Goal: Task Accomplishment & Management: Complete application form

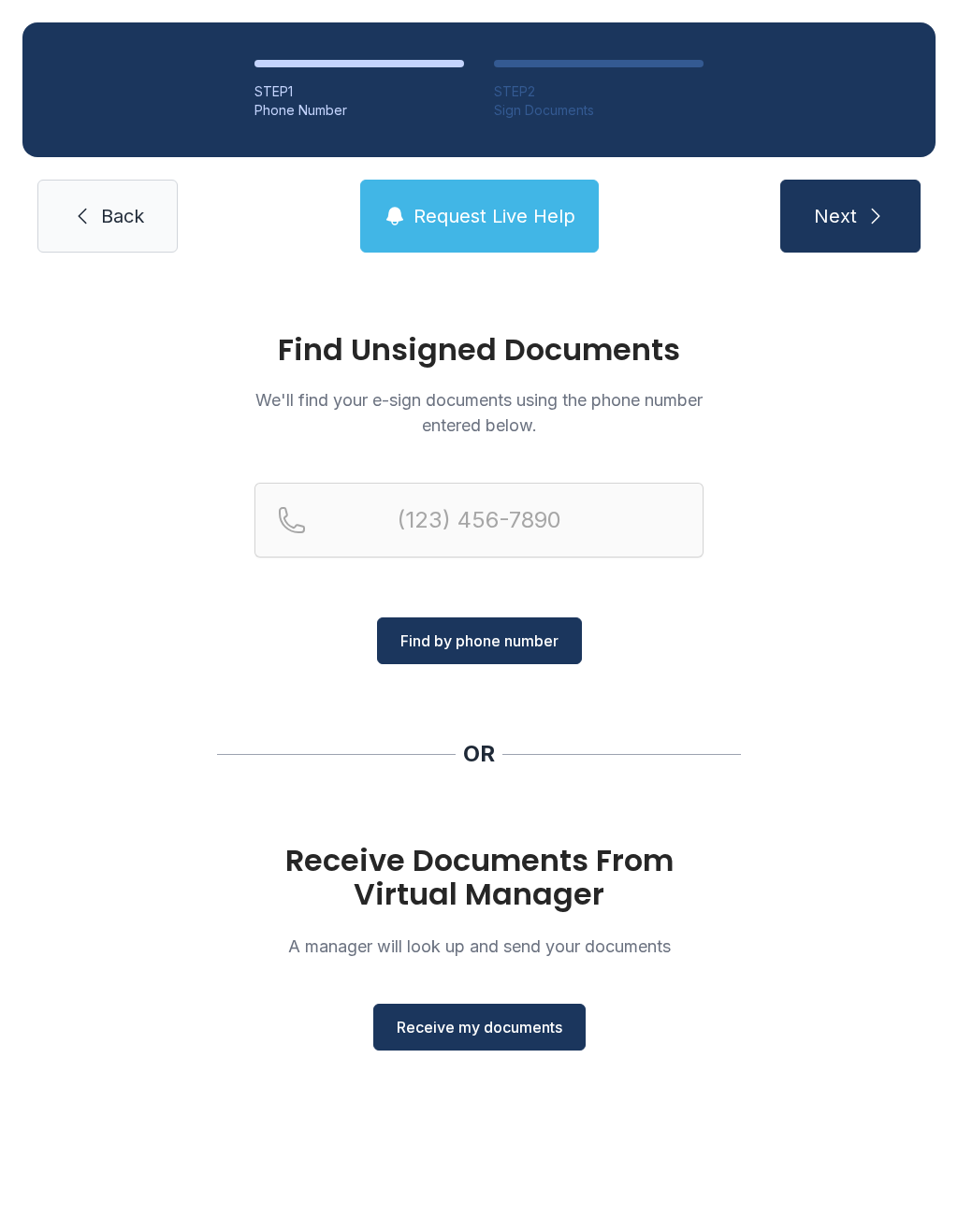
click at [506, 1035] on span "Receive my documents" at bounding box center [479, 1027] width 166 height 22
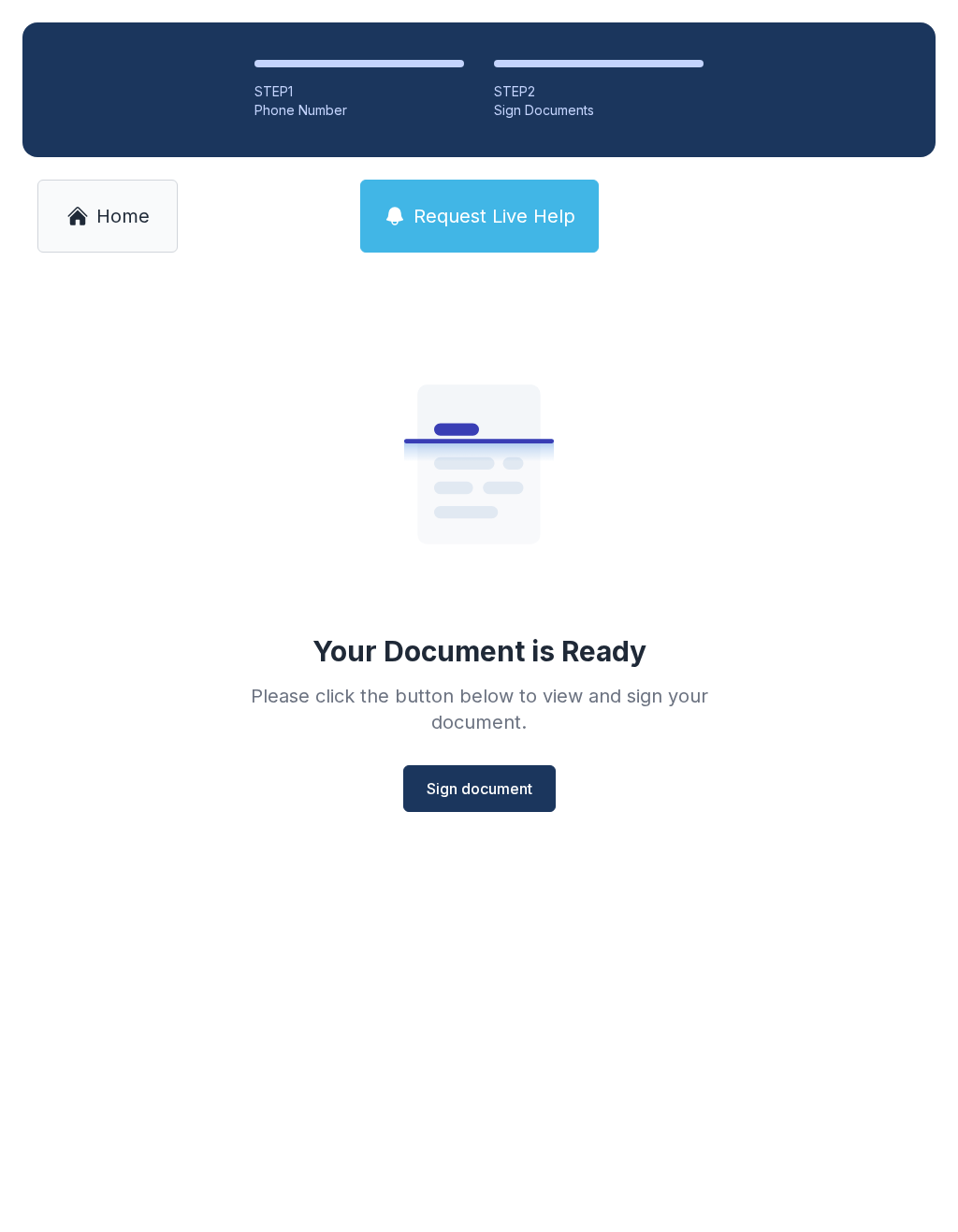
click at [504, 793] on span "Sign document" at bounding box center [479, 788] width 106 height 22
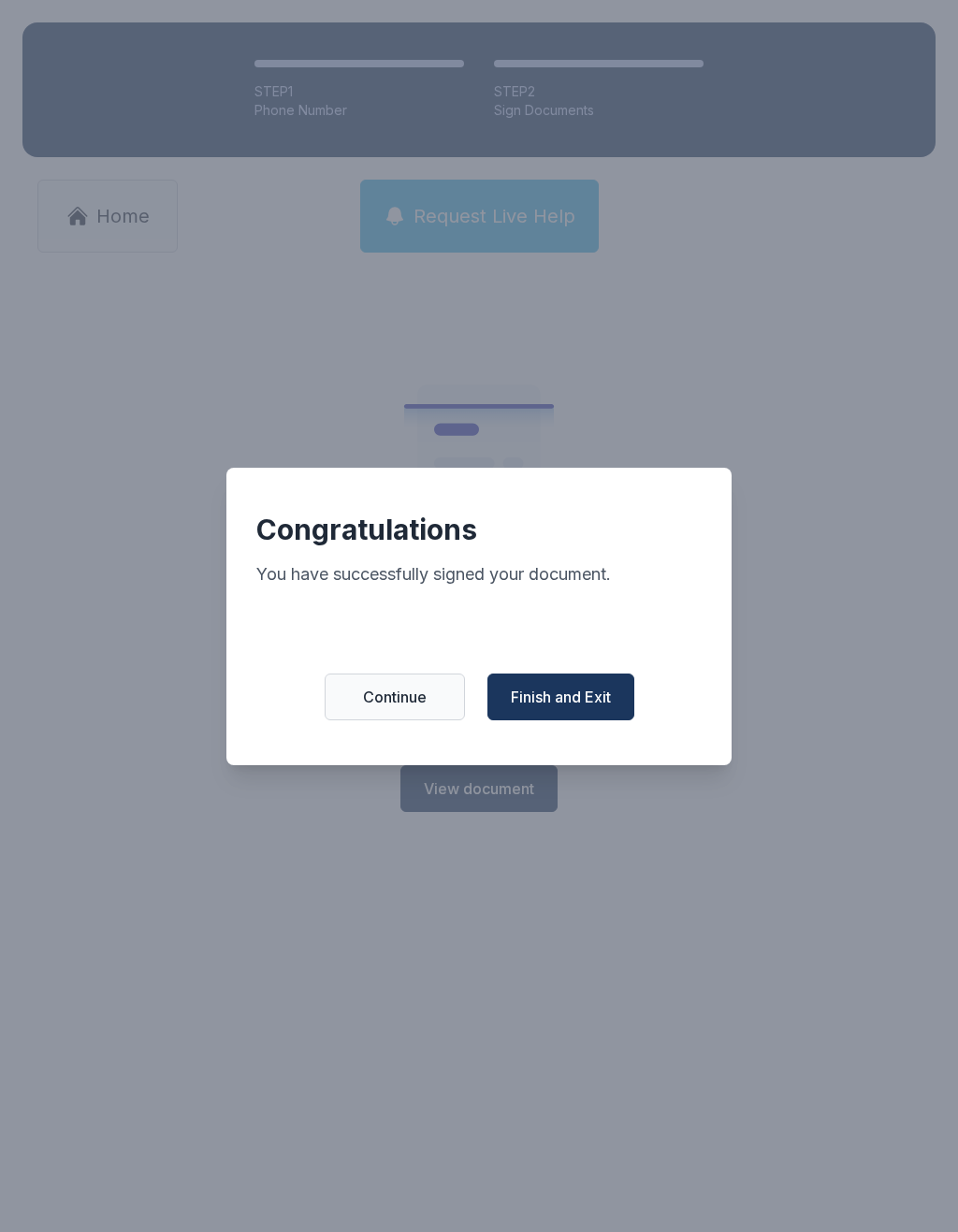
click at [576, 707] on span "Finish and Exit" at bounding box center [561, 697] width 100 height 22
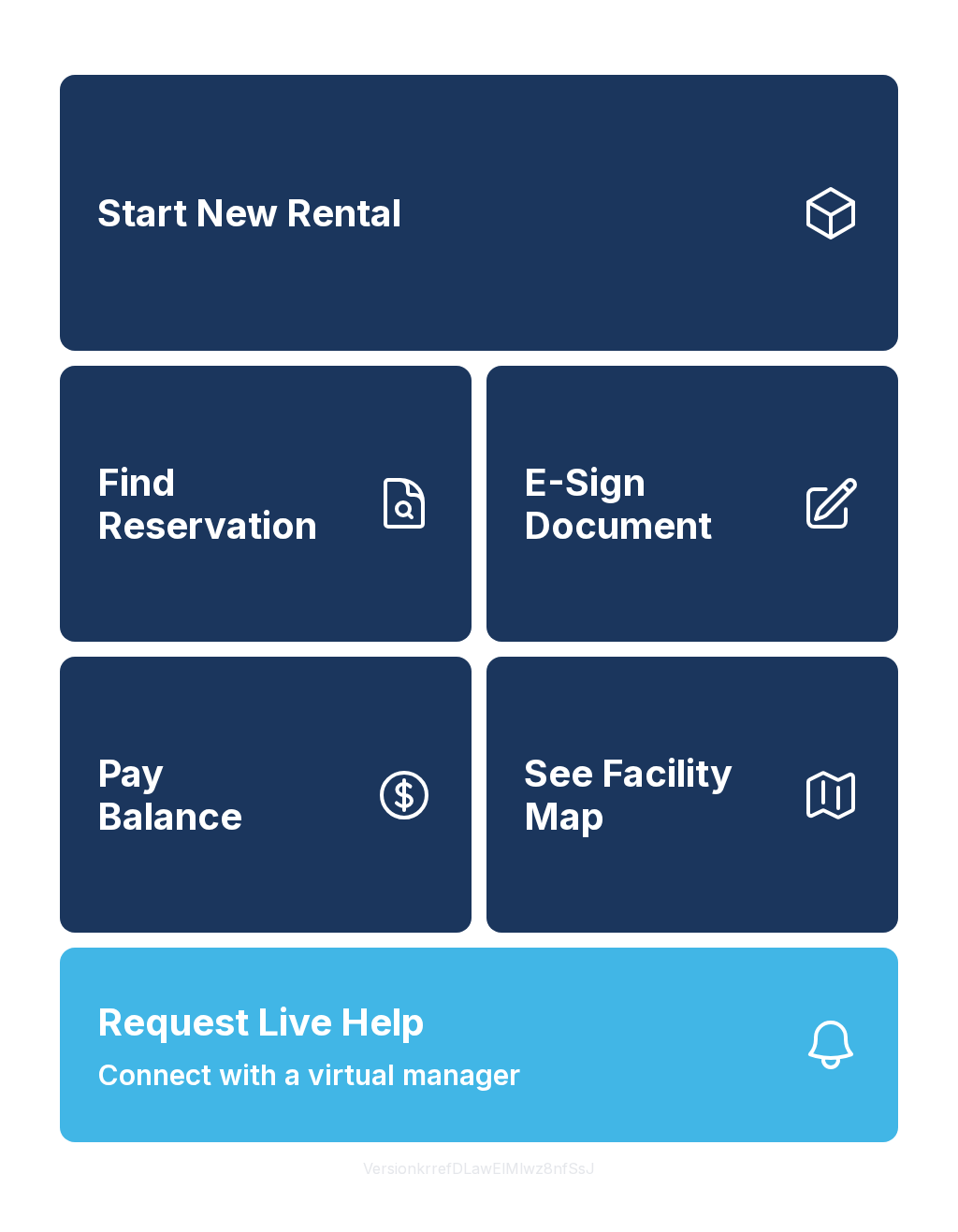
click at [656, 546] on span "E-Sign Document" at bounding box center [654, 504] width 261 height 85
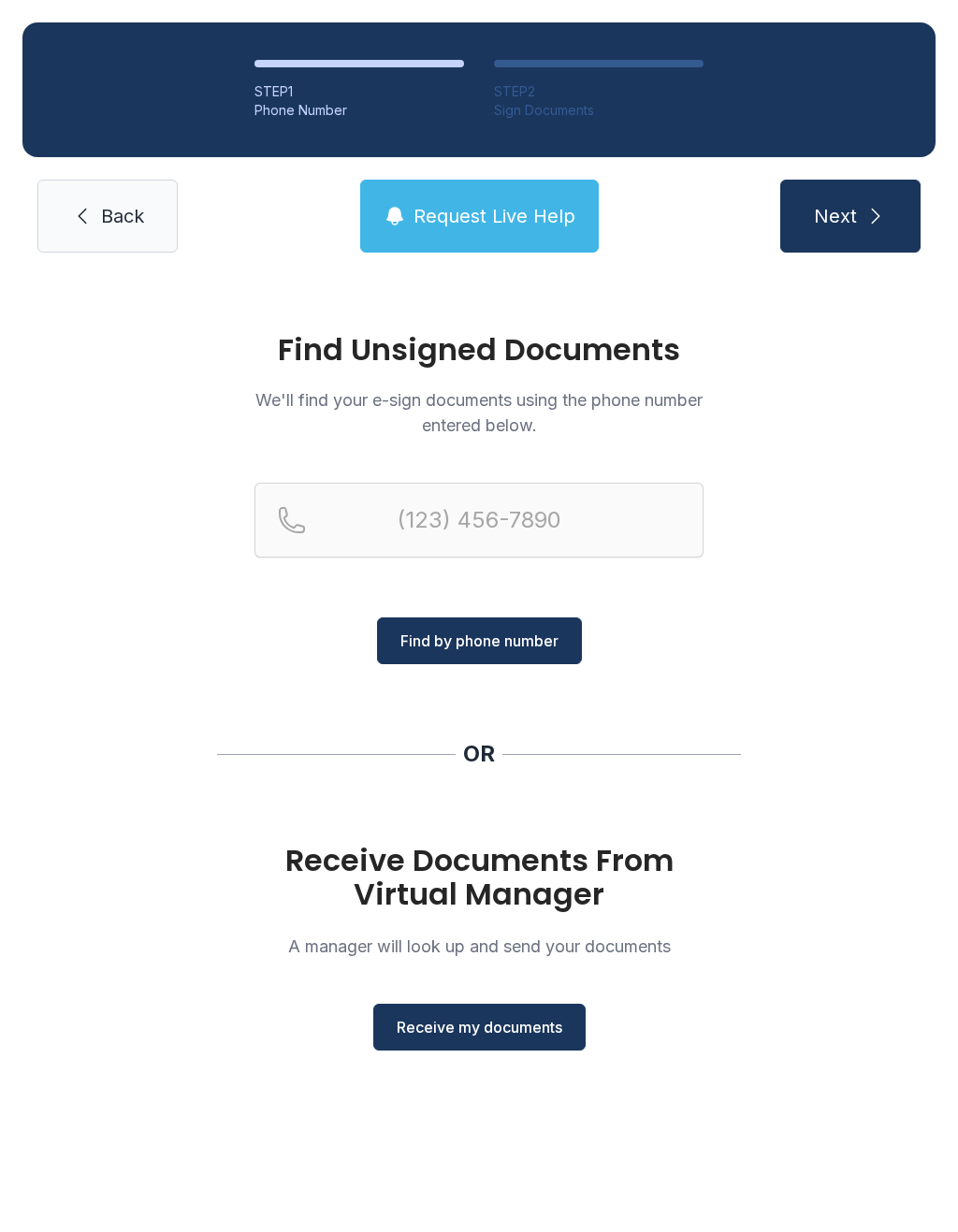
click at [524, 1028] on span "Receive my documents" at bounding box center [479, 1027] width 166 height 22
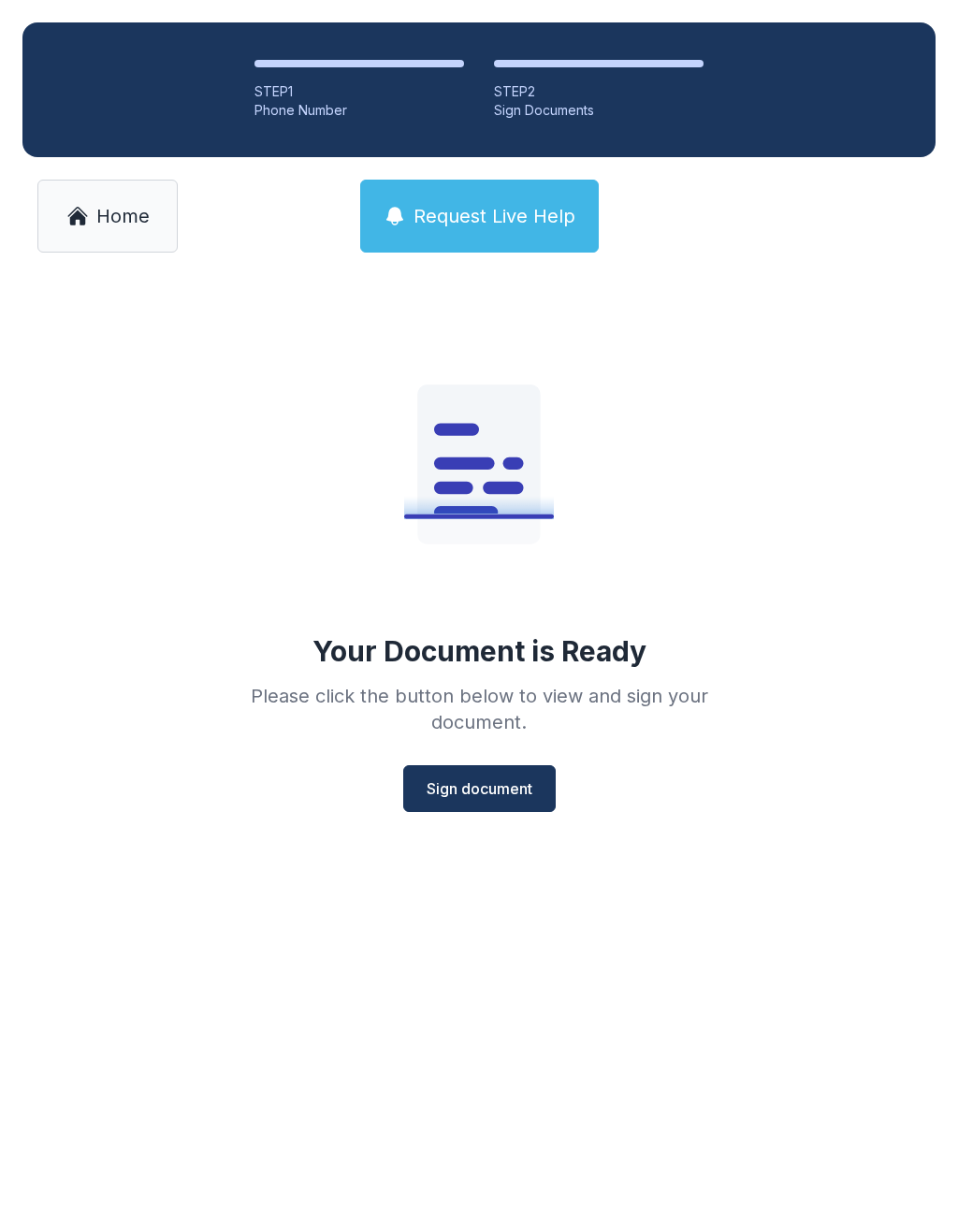
click at [501, 797] on span "Sign document" at bounding box center [479, 788] width 106 height 22
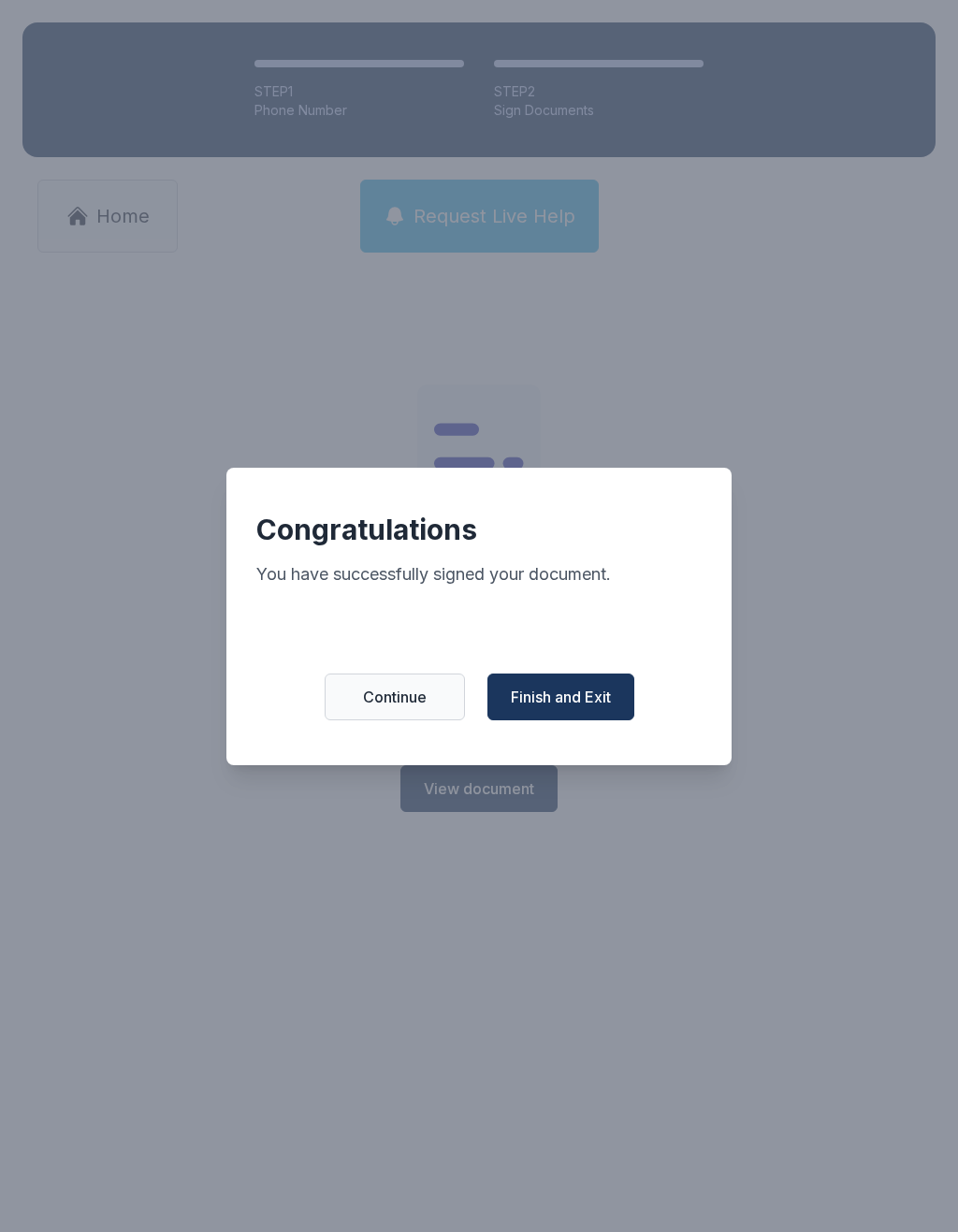
click at [588, 707] on span "Finish and Exit" at bounding box center [561, 697] width 100 height 22
